Goal: Information Seeking & Learning: Learn about a topic

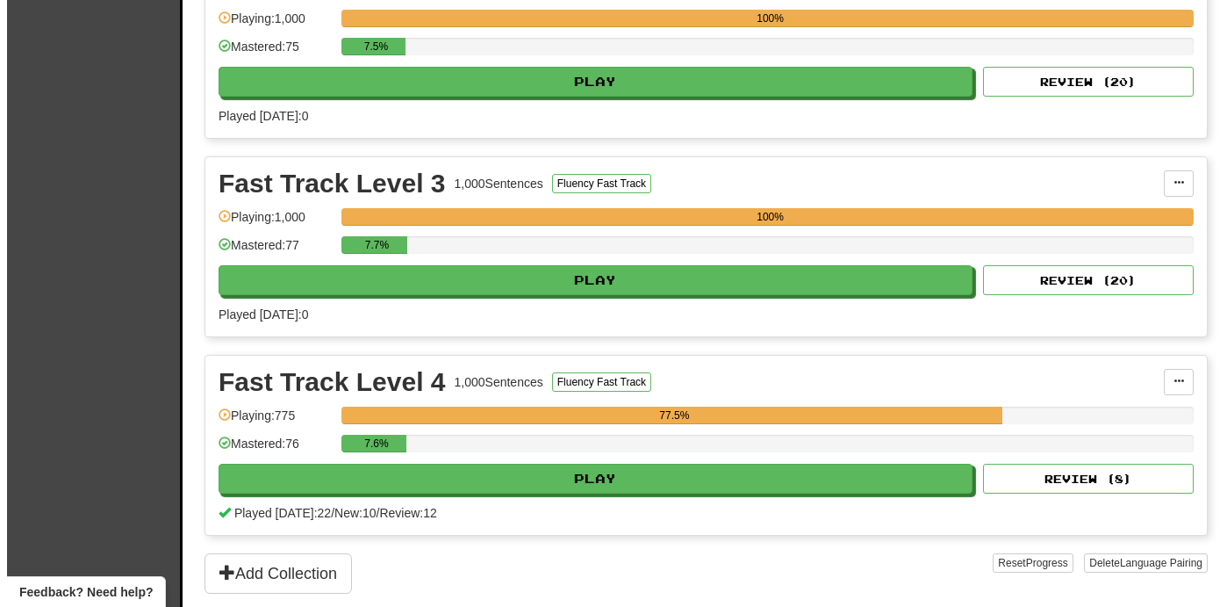
scroll to position [876, 0]
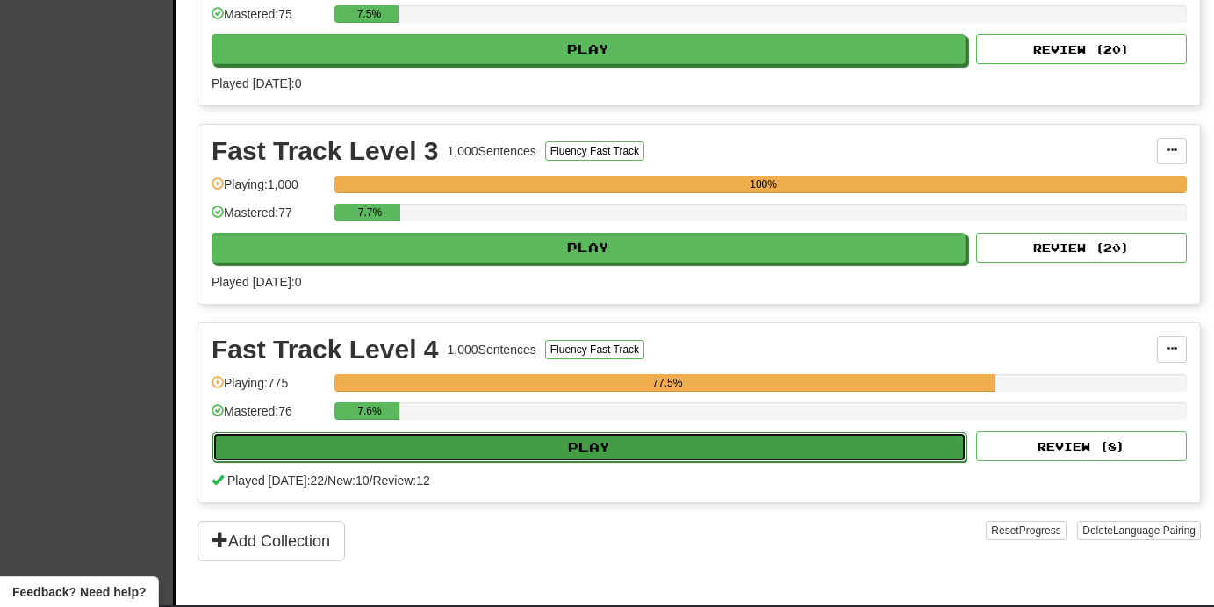
click at [922, 440] on button "Play" at bounding box center [589, 447] width 754 height 30
select select "**"
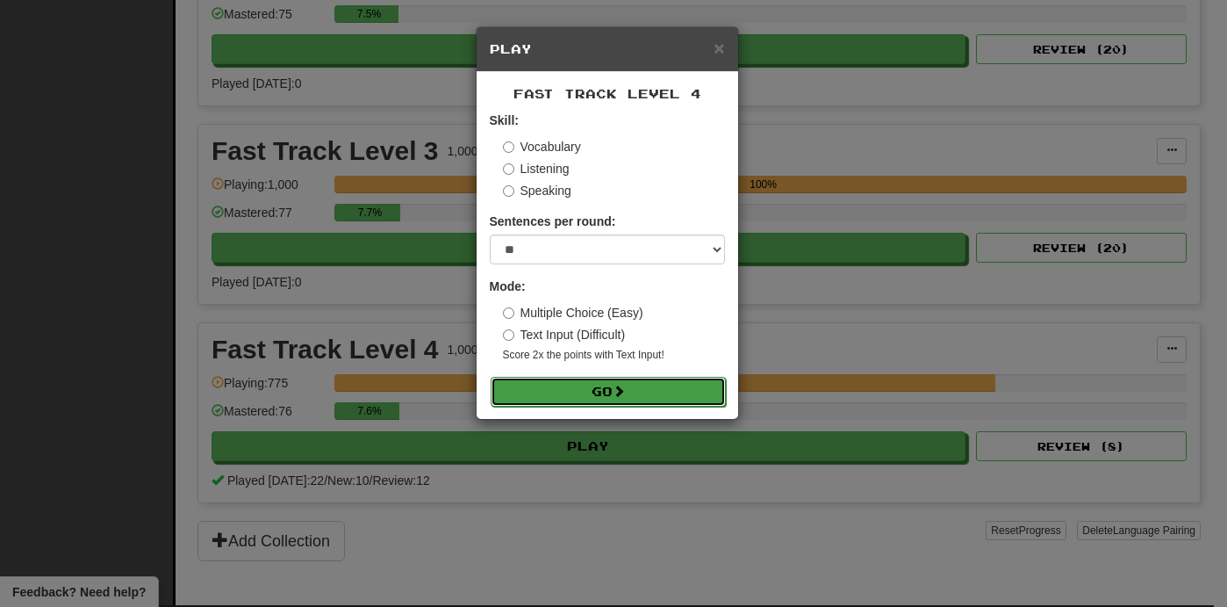
click at [699, 398] on button "Go" at bounding box center [608, 392] width 235 height 30
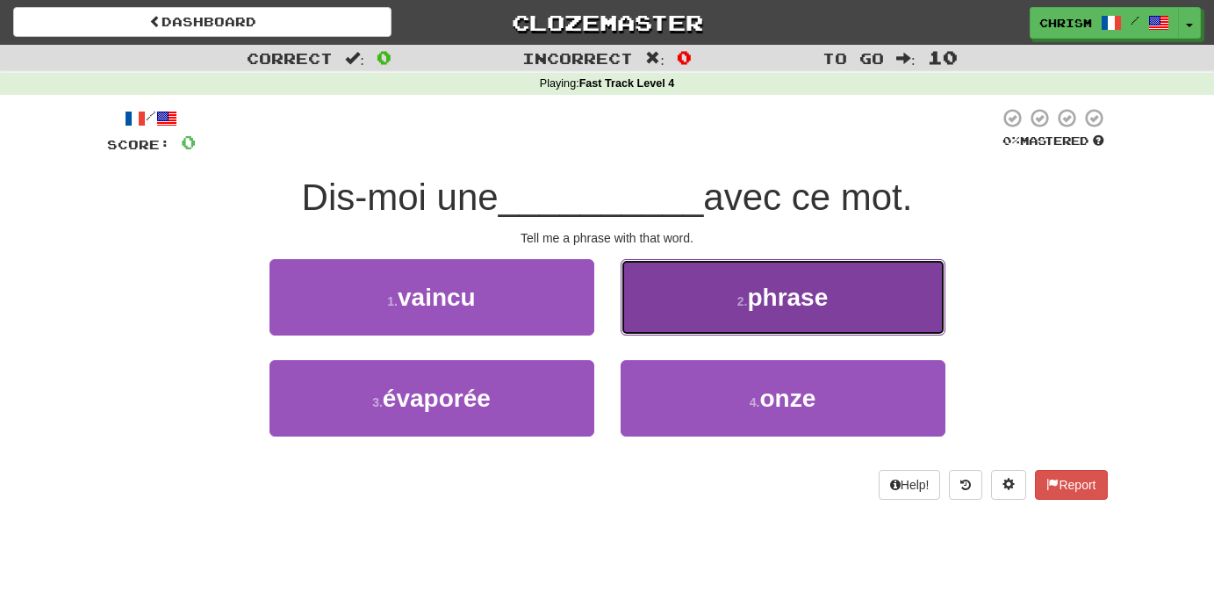
click at [738, 304] on small "2 ." at bounding box center [742, 301] width 11 height 14
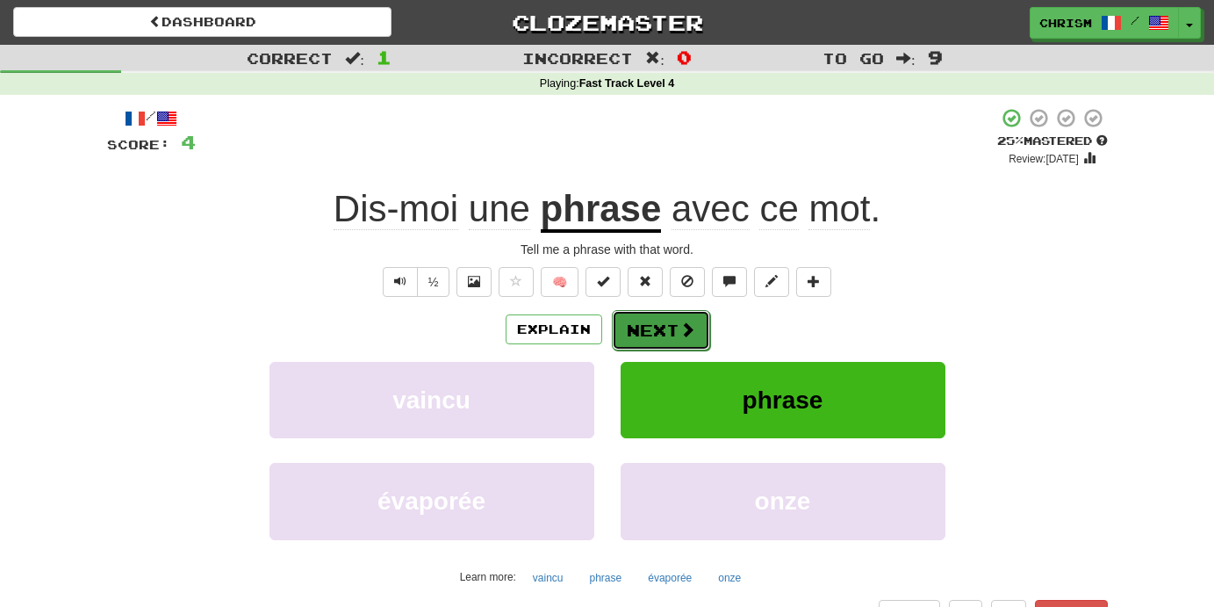
click at [668, 337] on button "Next" at bounding box center [661, 330] width 98 height 40
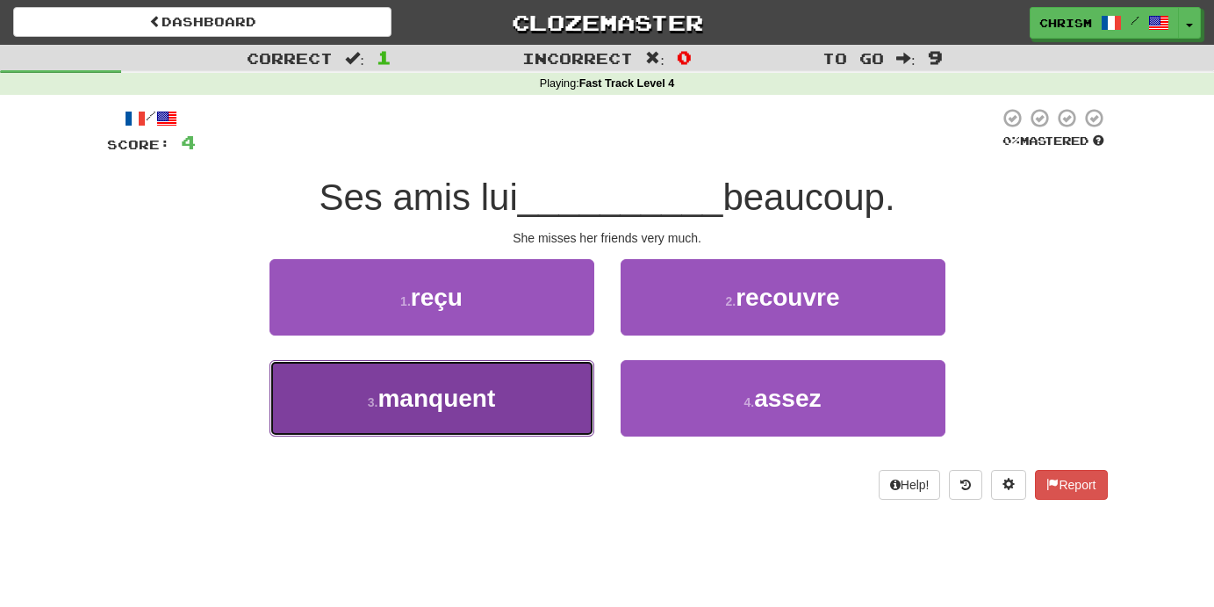
click at [520, 400] on button "3 . manquent" at bounding box center [431, 398] width 325 height 76
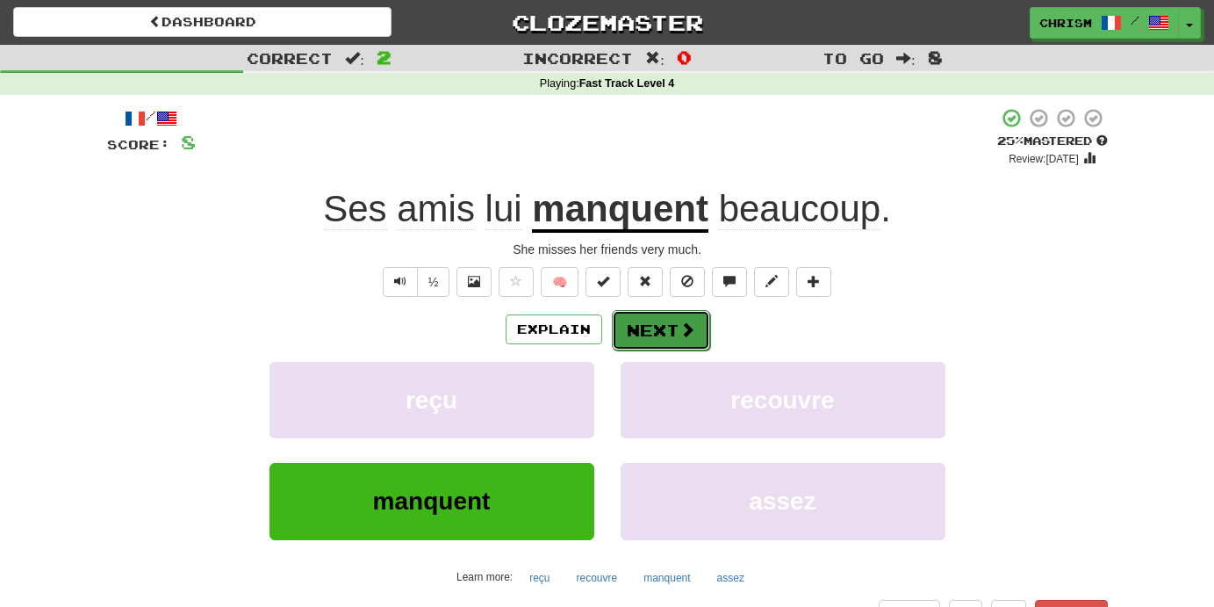
click at [666, 327] on button "Next" at bounding box center [661, 330] width 98 height 40
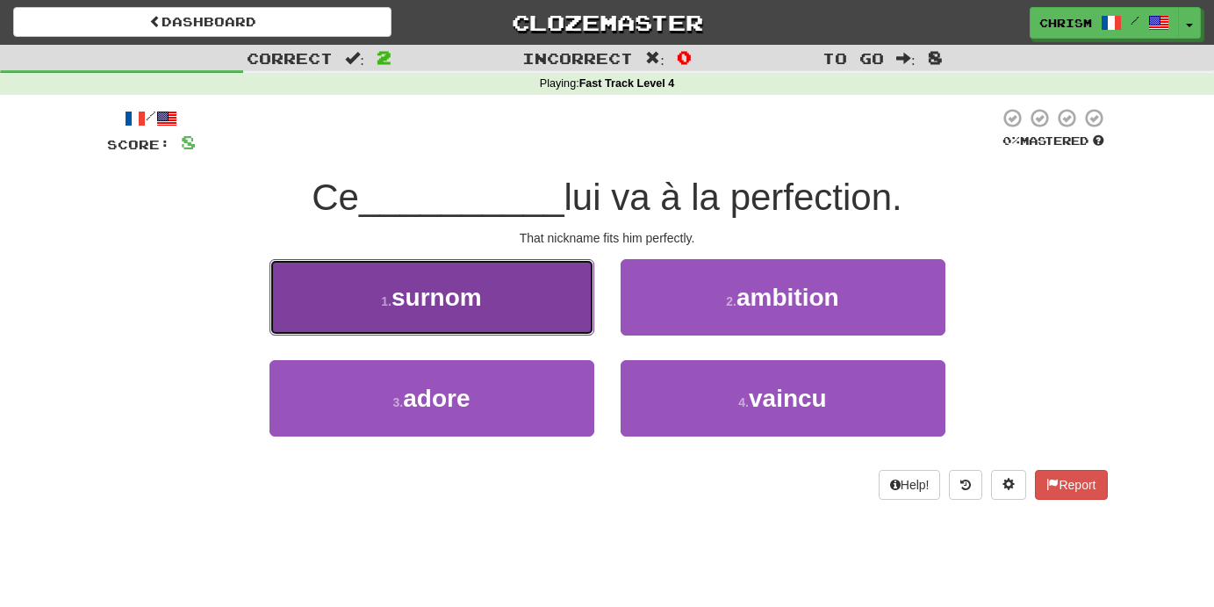
click at [567, 312] on button "1 . surnom" at bounding box center [431, 297] width 325 height 76
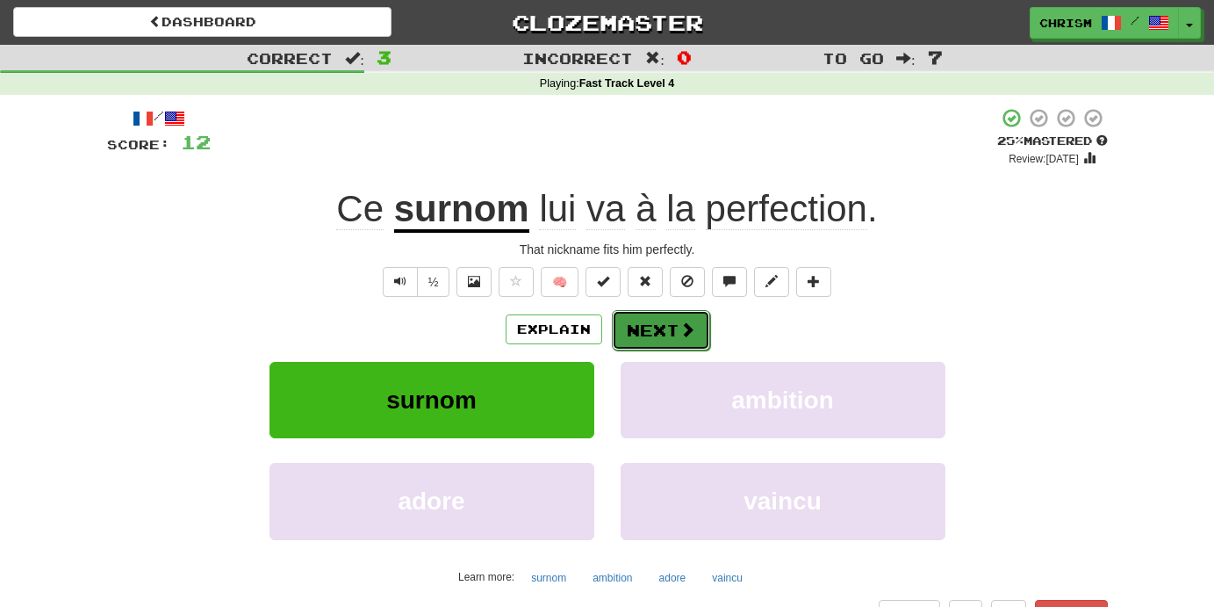
click at [672, 328] on button "Next" at bounding box center [661, 330] width 98 height 40
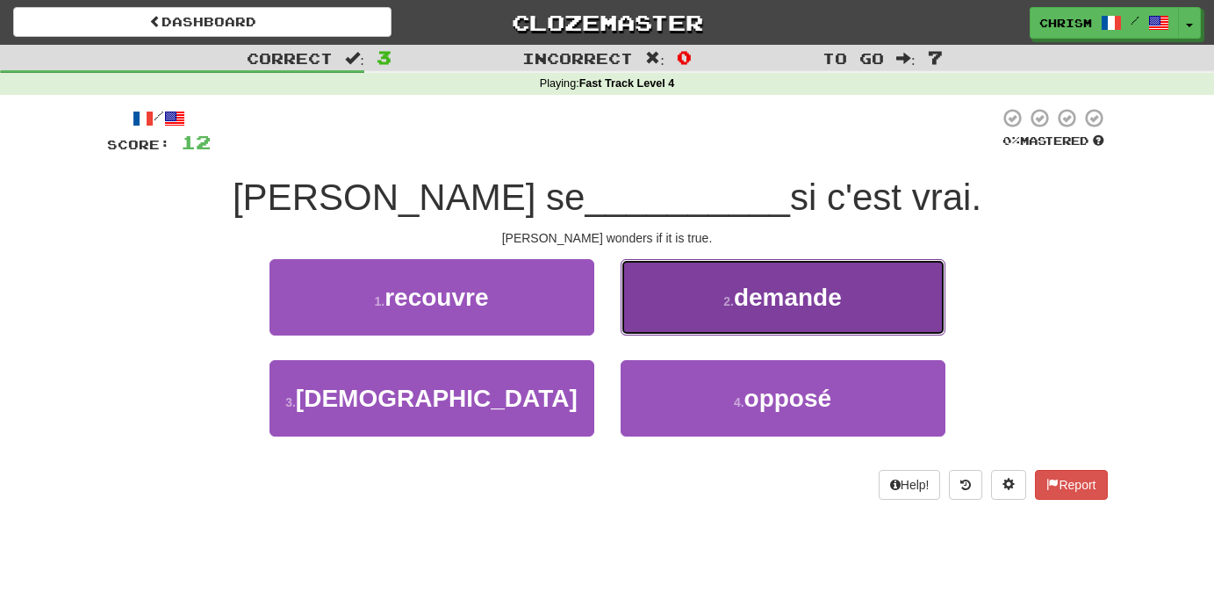
click at [714, 319] on button "2 . demande" at bounding box center [783, 297] width 325 height 76
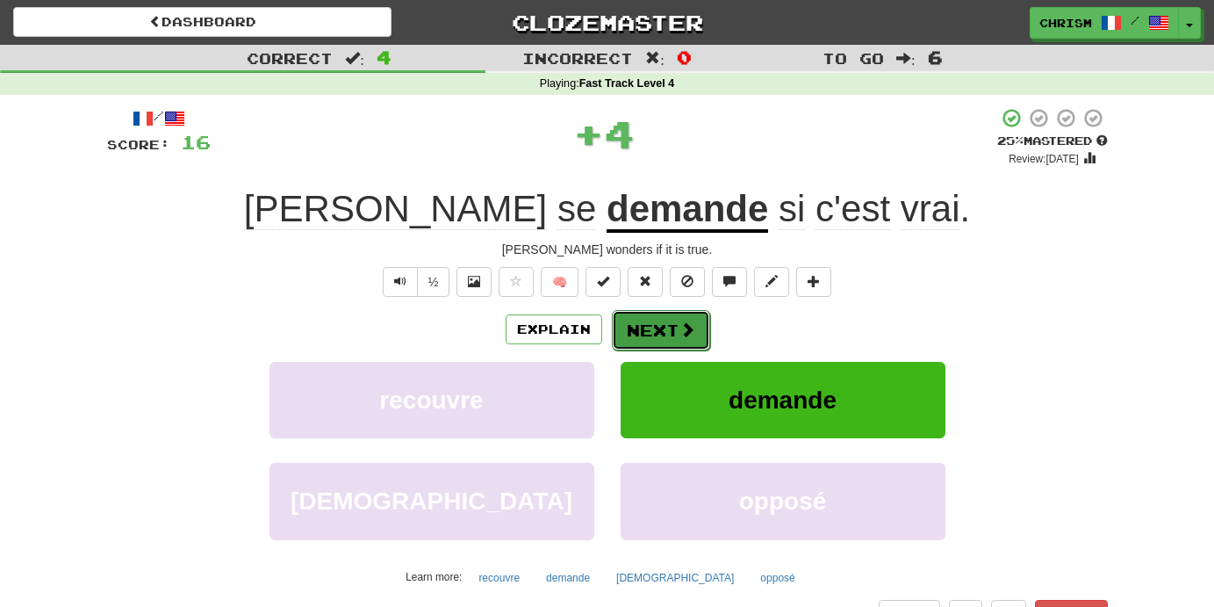
click at [688, 337] on span at bounding box center [687, 329] width 16 height 16
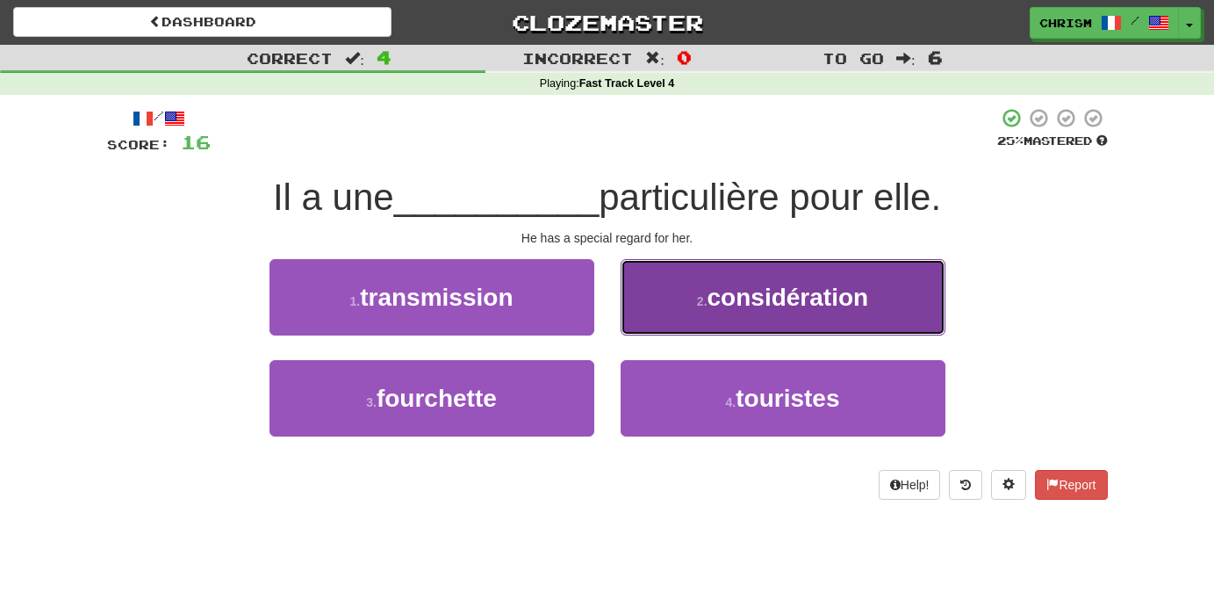
click at [736, 320] on button "2 . considération" at bounding box center [783, 297] width 325 height 76
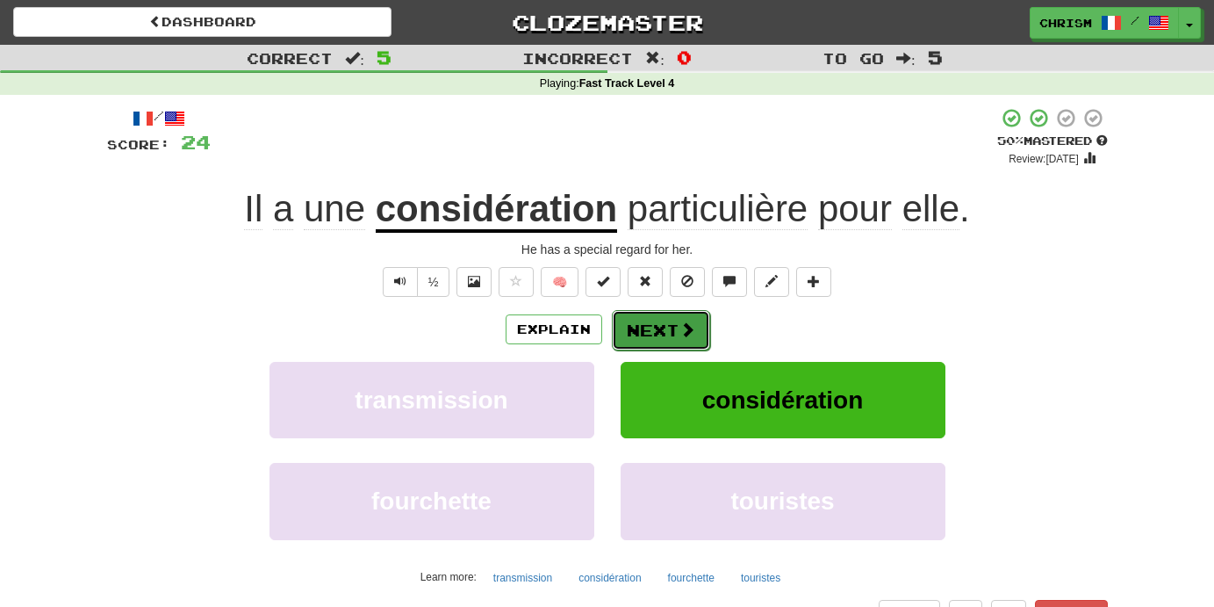
click at [670, 327] on button "Next" at bounding box center [661, 330] width 98 height 40
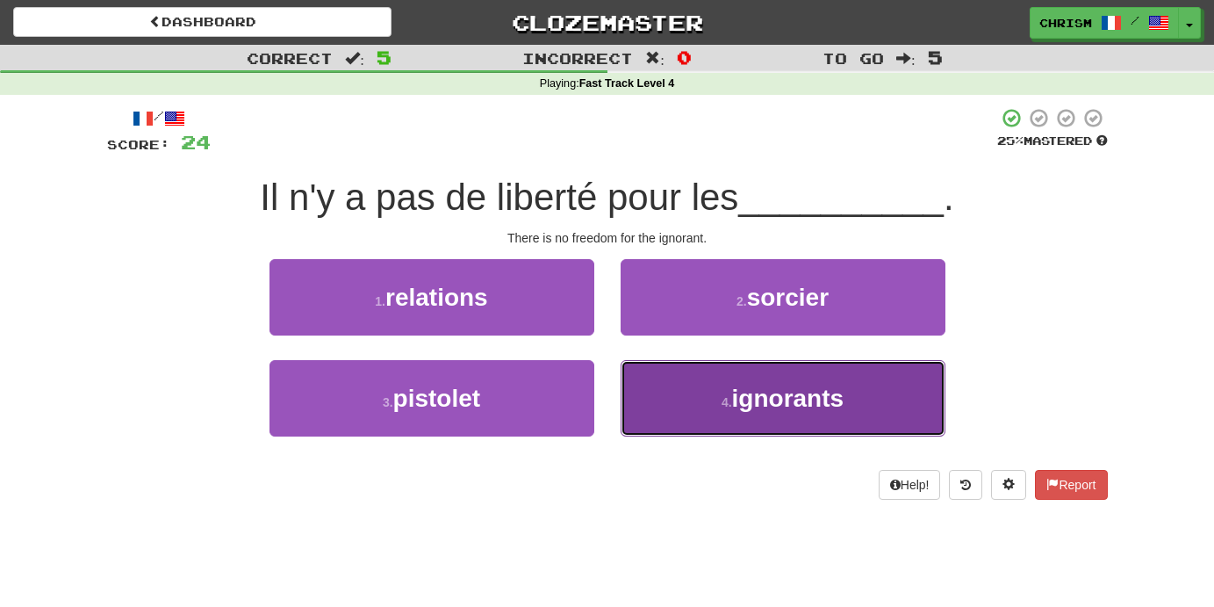
click at [703, 420] on button "4 . ignorants" at bounding box center [783, 398] width 325 height 76
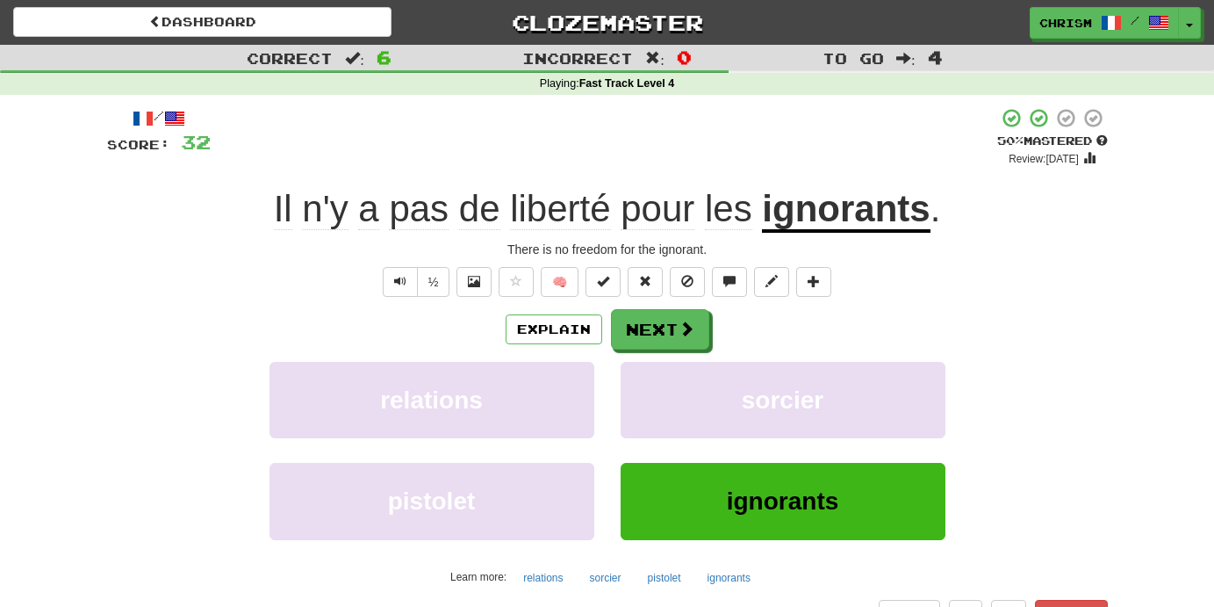
click at [654, 306] on div "/ Score: 32 + 8 50 % Mastered Review: [DATE] Il n'y a pas de liberté pour les i…" at bounding box center [607, 367] width 1001 height 521
click at [656, 326] on button "Next" at bounding box center [661, 330] width 98 height 40
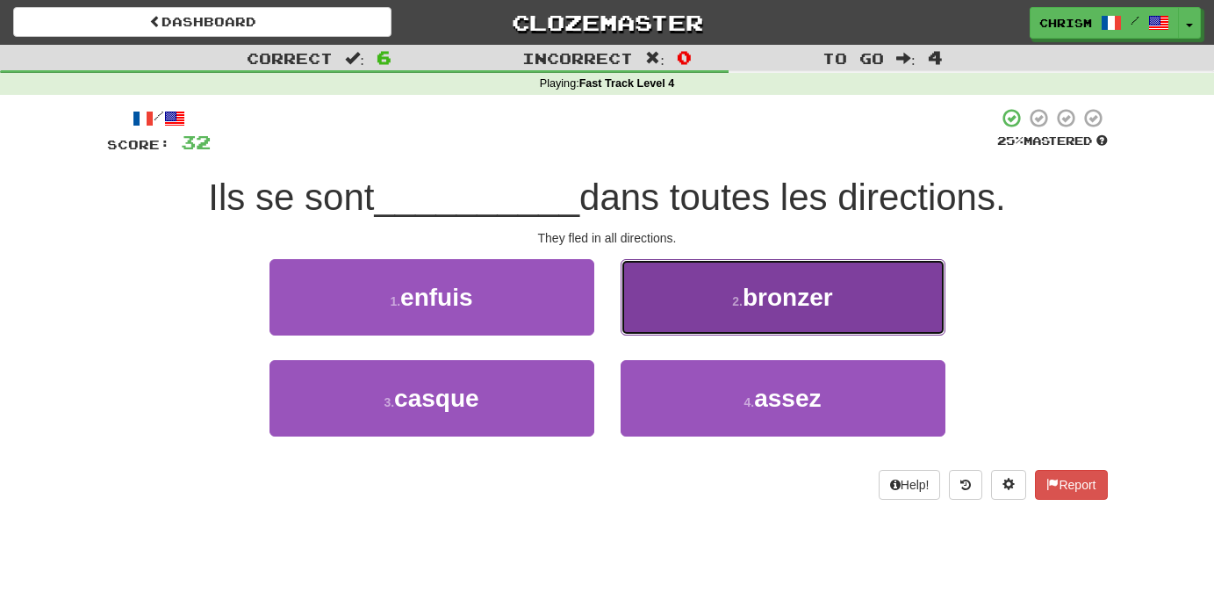
click at [672, 312] on button "2 . bronzer" at bounding box center [783, 297] width 325 height 76
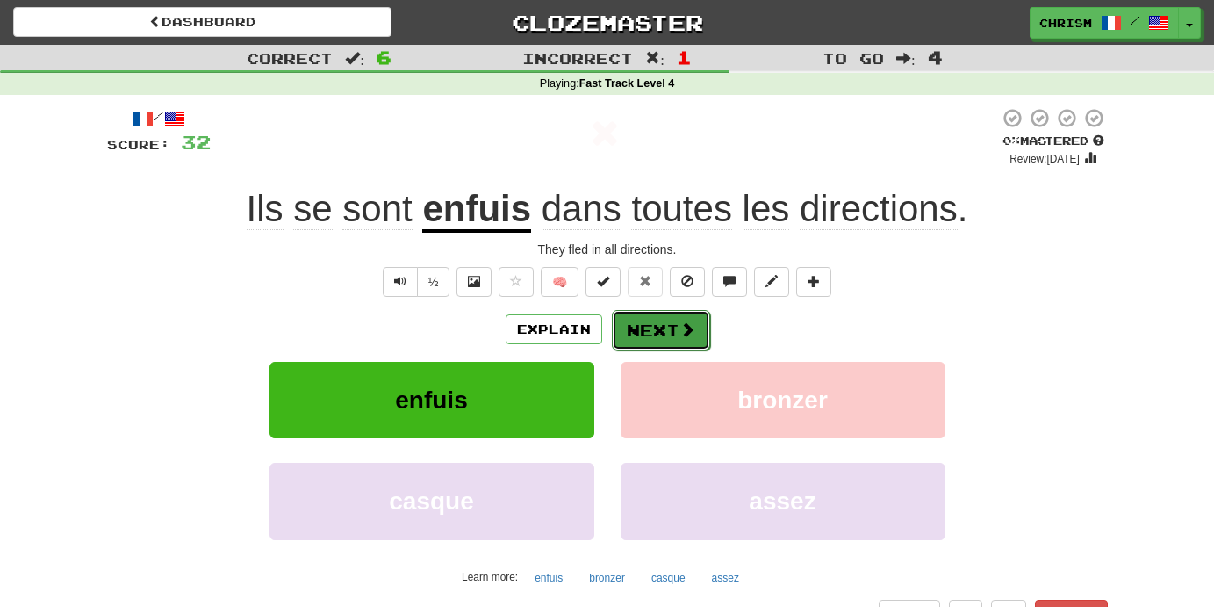
click at [670, 332] on button "Next" at bounding box center [661, 330] width 98 height 40
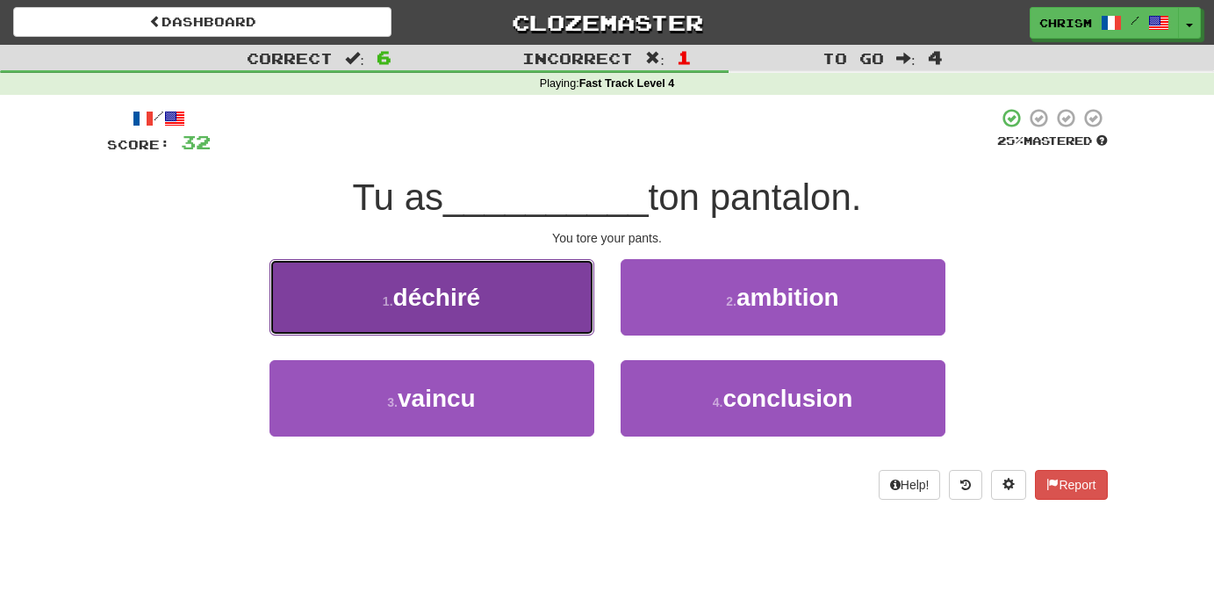
click at [542, 327] on button "1 . déchiré" at bounding box center [431, 297] width 325 height 76
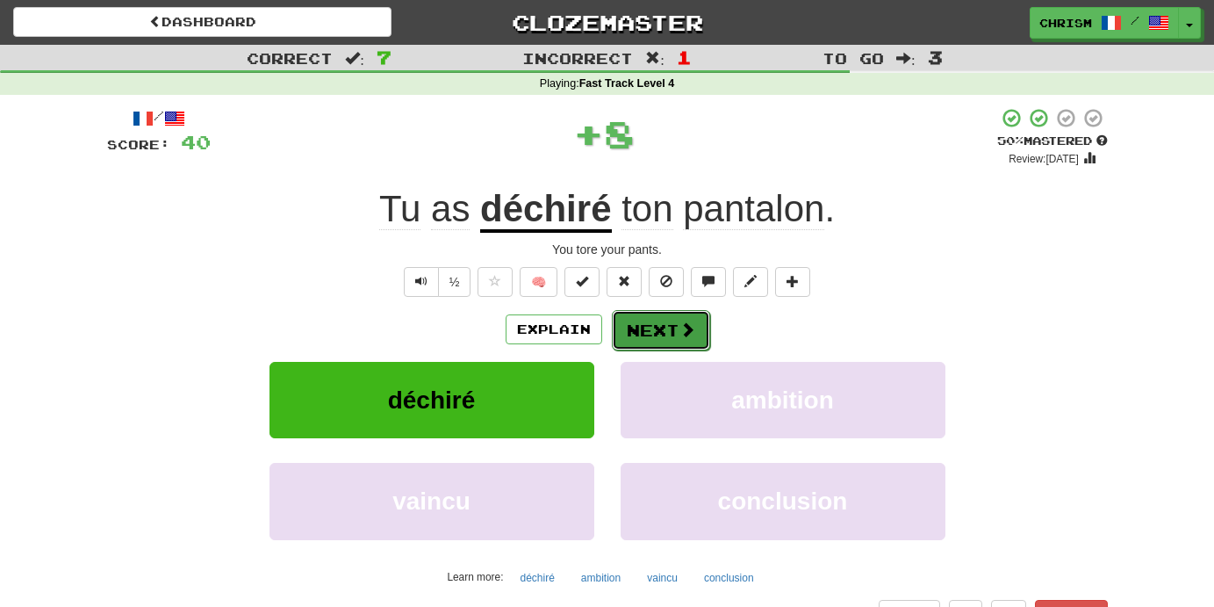
click at [691, 336] on span at bounding box center [687, 329] width 16 height 16
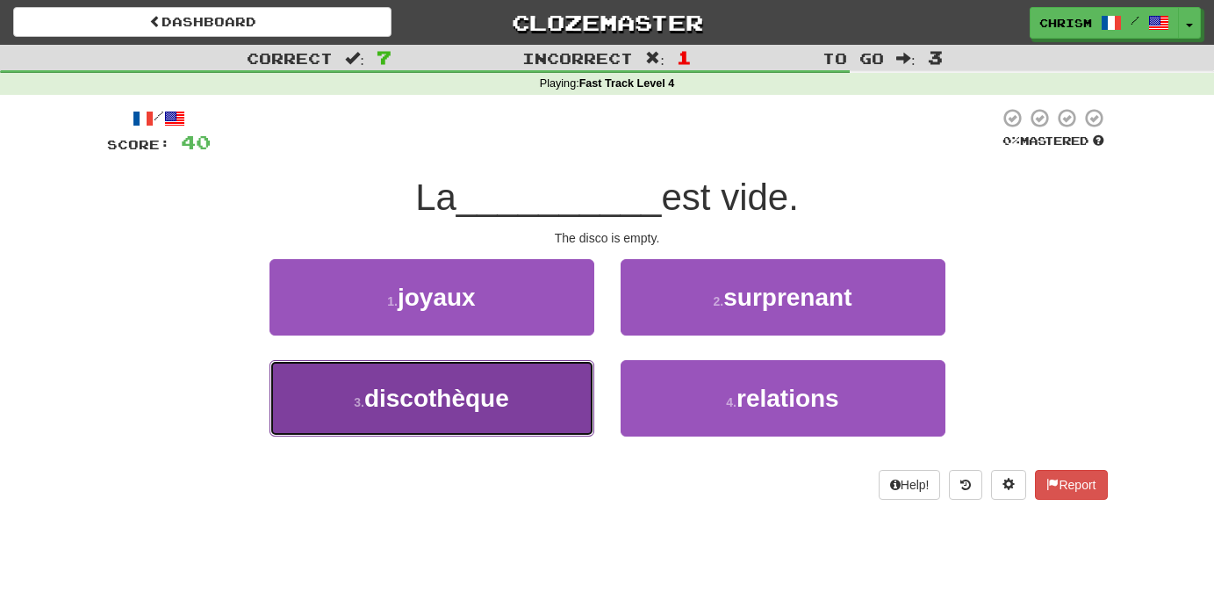
click at [545, 387] on button "3 . discothèque" at bounding box center [431, 398] width 325 height 76
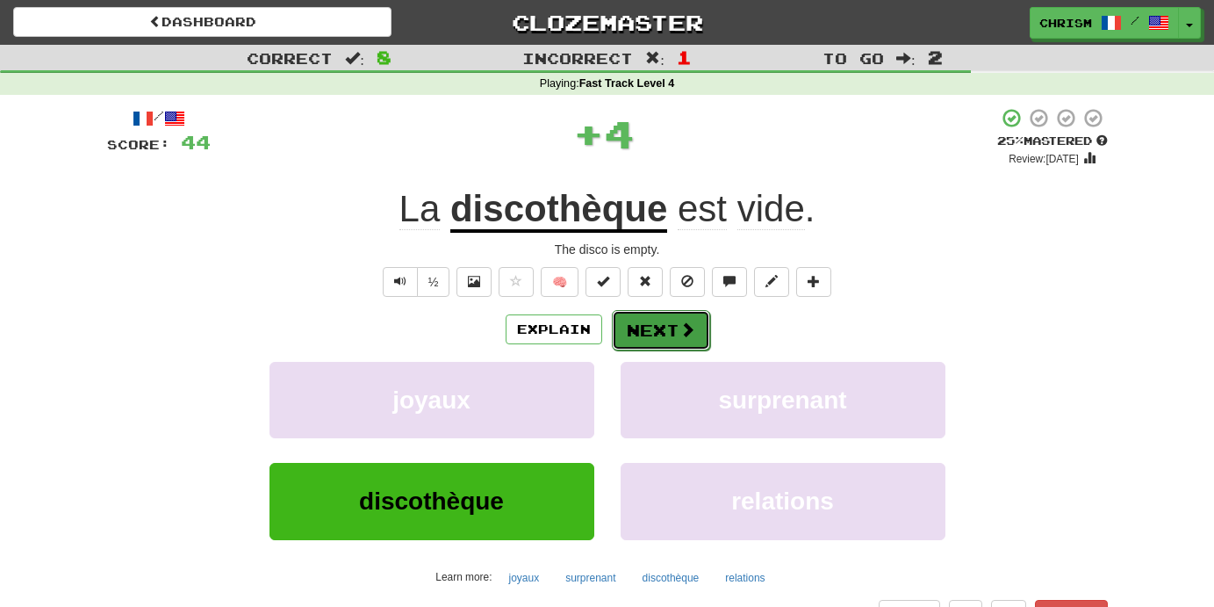
click at [668, 329] on button "Next" at bounding box center [661, 330] width 98 height 40
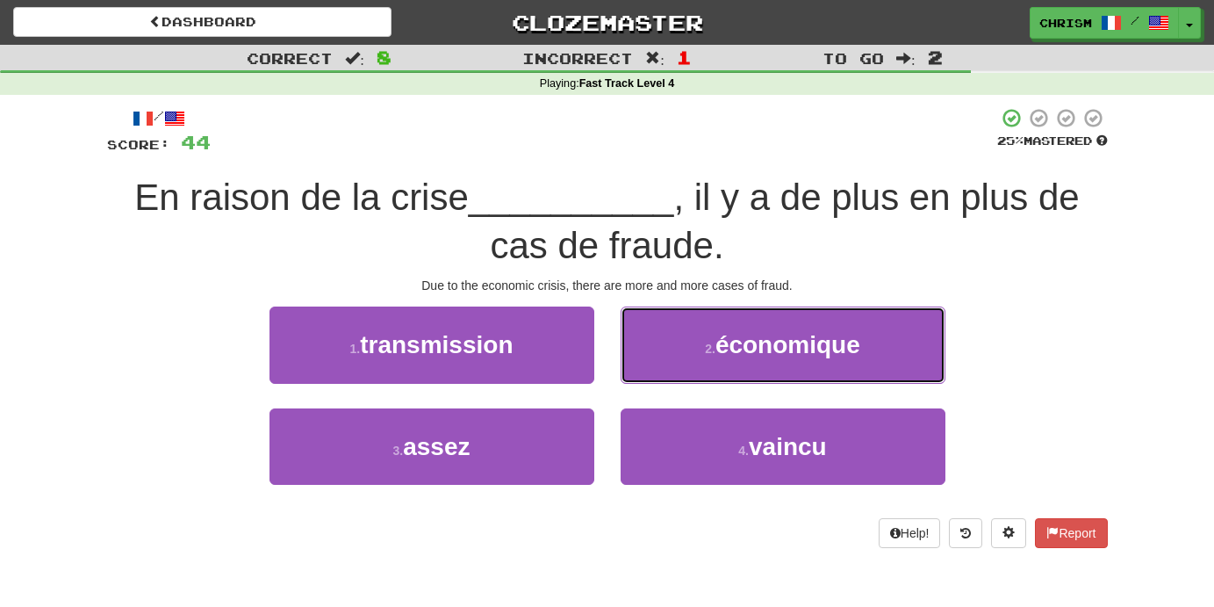
click at [668, 329] on button "2 . économique" at bounding box center [783, 344] width 325 height 76
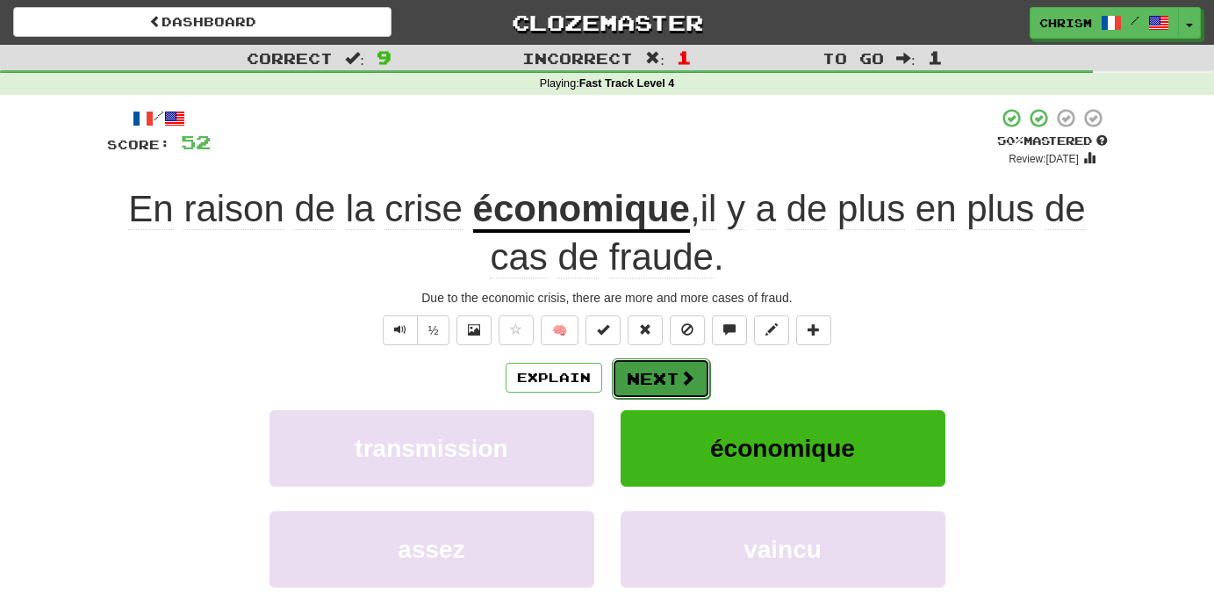
click at [636, 389] on button "Next" at bounding box center [661, 378] width 98 height 40
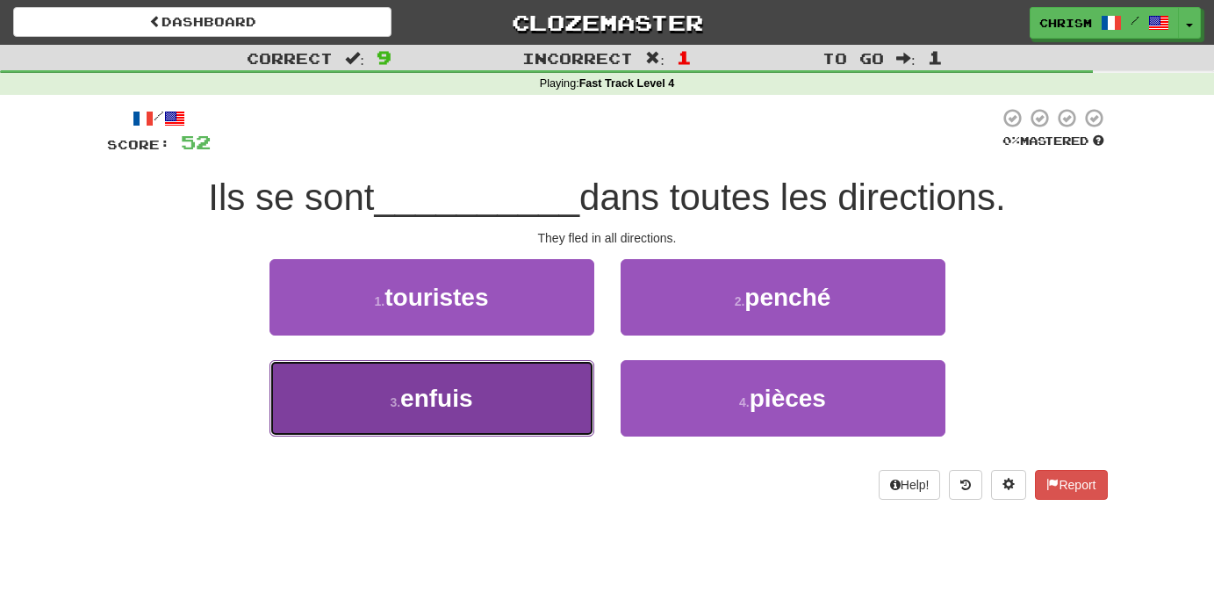
click at [558, 391] on button "3 . enfuis" at bounding box center [431, 398] width 325 height 76
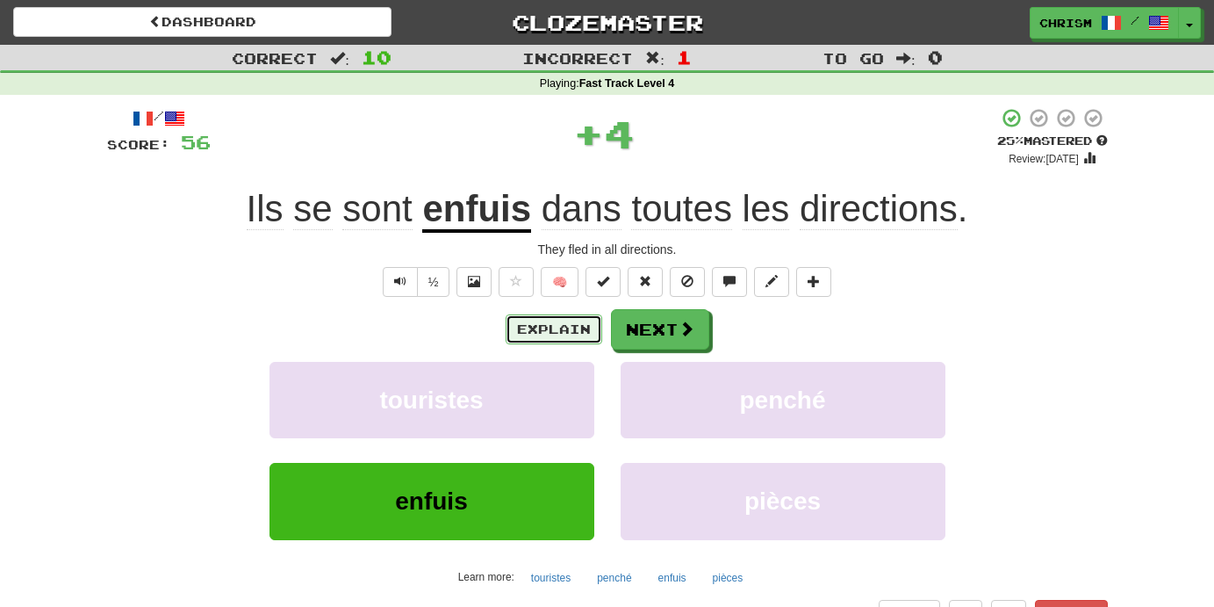
click at [552, 326] on button "Explain" at bounding box center [554, 329] width 97 height 30
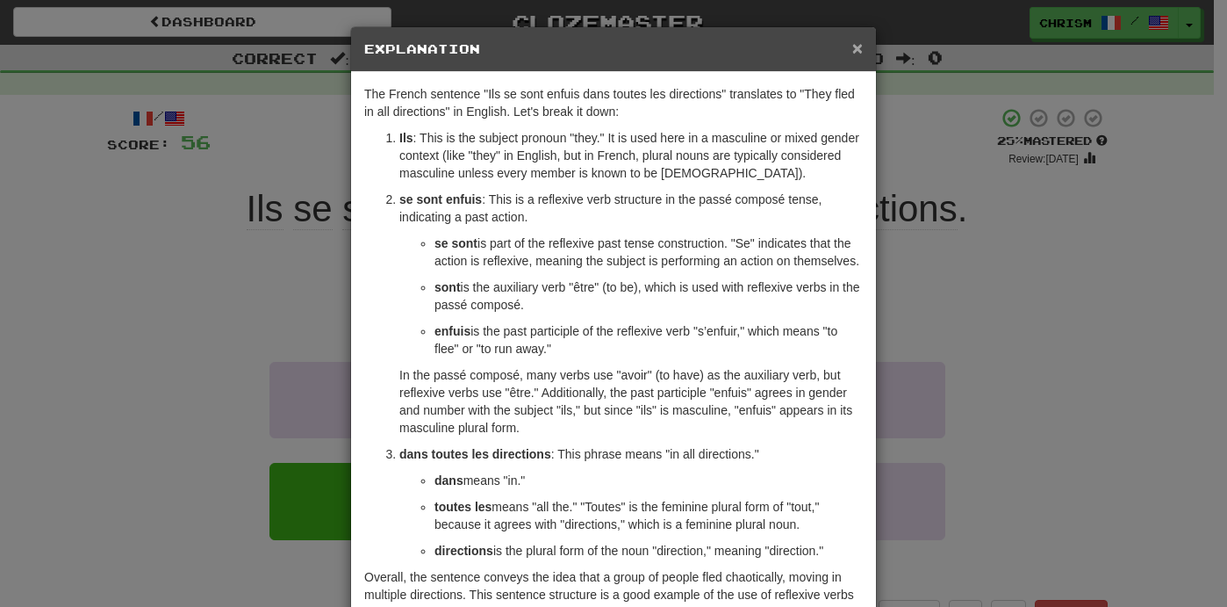
click at [852, 54] on span "×" at bounding box center [857, 48] width 11 height 20
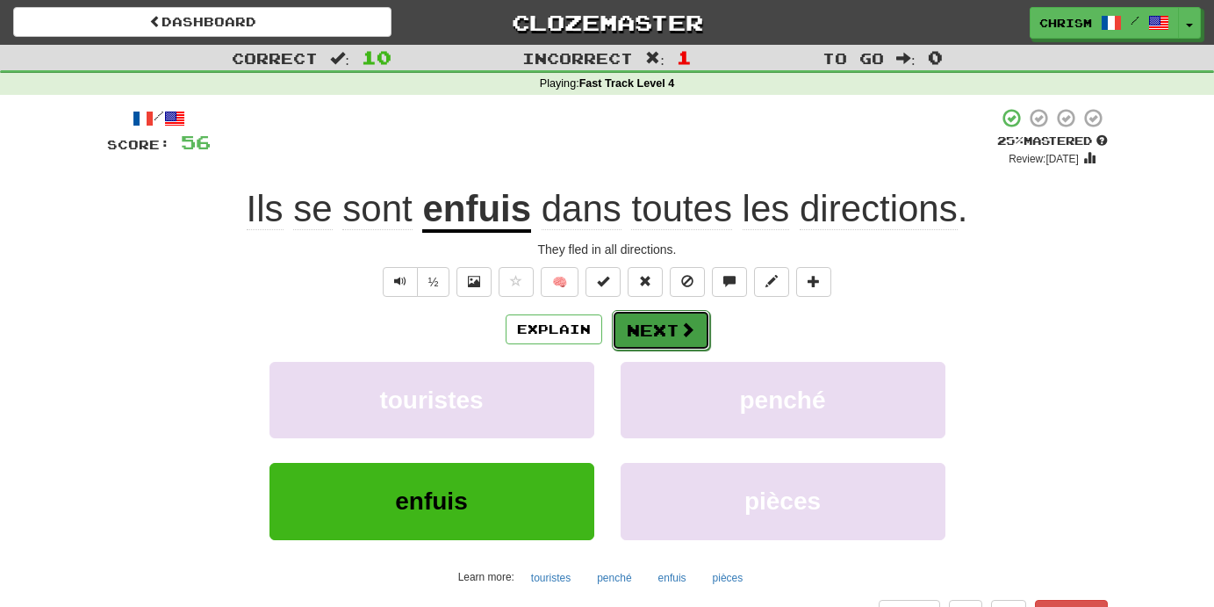
click at [659, 326] on button "Next" at bounding box center [661, 330] width 98 height 40
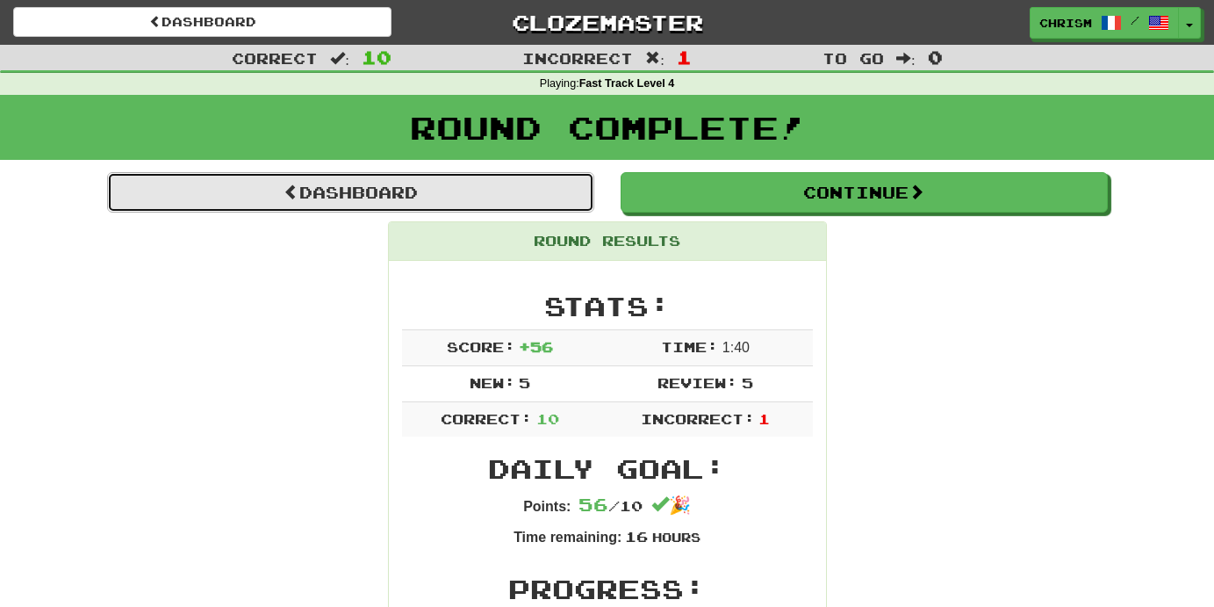
click at [482, 193] on link "Dashboard" at bounding box center [350, 192] width 487 height 40
